Goal: Register for event/course

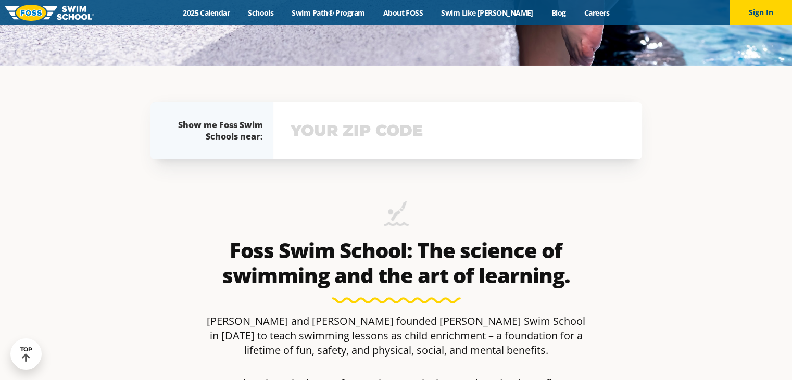
scroll to position [364, 0]
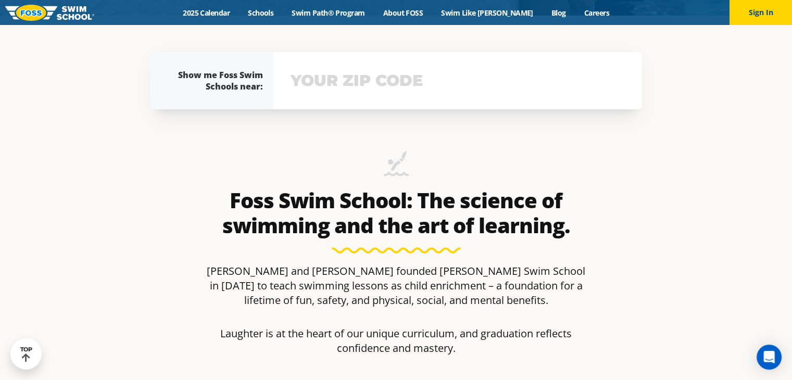
click at [401, 94] on input "text" at bounding box center [457, 81] width 339 height 30
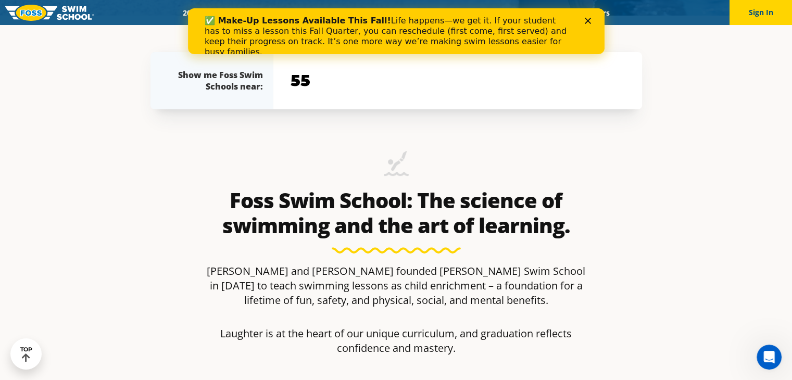
scroll to position [0, 0]
type input "55372"
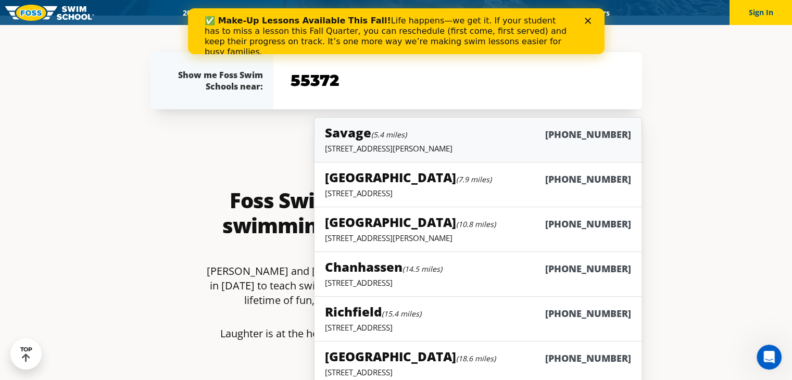
click at [418, 142] on div "Savage (5.4 miles) [PHONE_NUMBER]" at bounding box center [478, 133] width 306 height 19
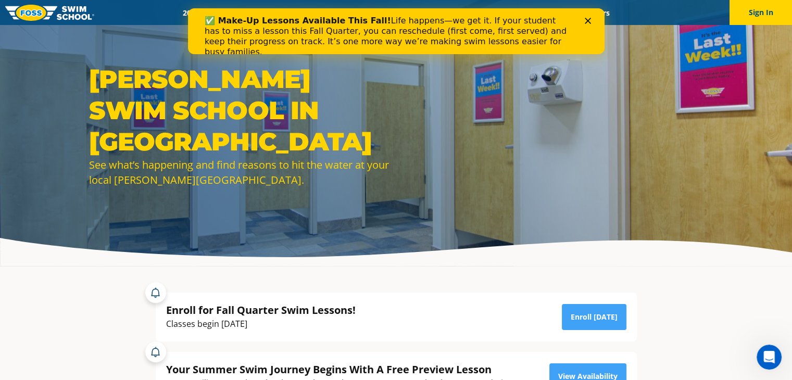
click at [589, 19] on polygon "Close" at bounding box center [587, 21] width 6 height 6
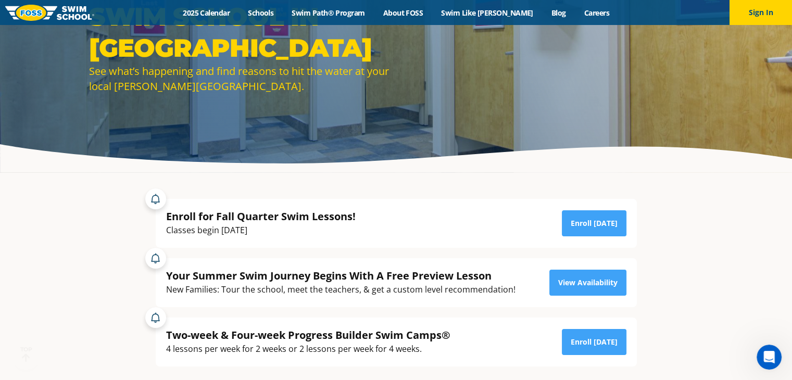
scroll to position [121, 0]
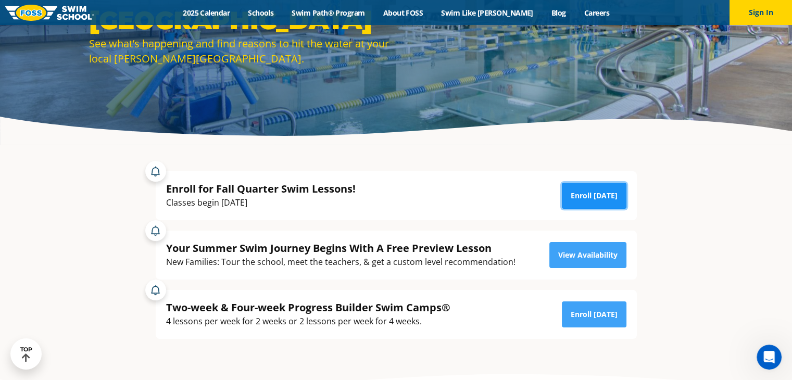
click at [584, 194] on link "Enroll Today" at bounding box center [594, 196] width 65 height 26
